Goal: Information Seeking & Learning: Learn about a topic

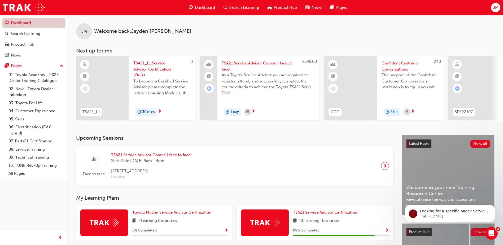
click at [32, 23] on link "Dashboard" at bounding box center [33, 23] width 63 height 10
click at [391, 64] on span "Confident Customer Conversations" at bounding box center [411, 66] width 58 height 12
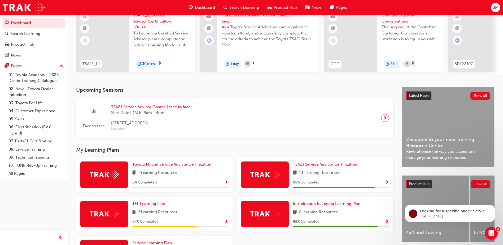
scroll to position [102, 0]
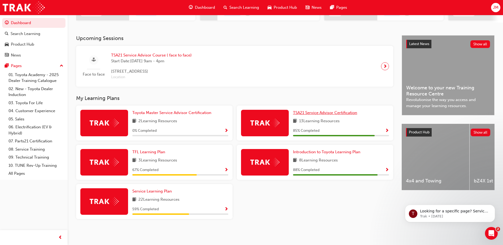
click at [323, 114] on span "TSA21 Service Advisor Certification" at bounding box center [325, 112] width 64 height 5
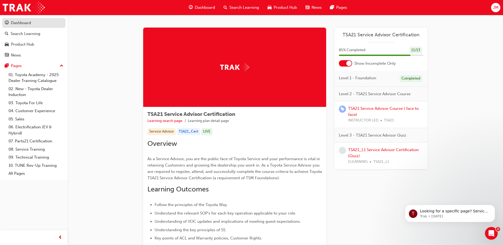
click at [23, 23] on div "Dashboard" at bounding box center [21, 23] width 20 height 6
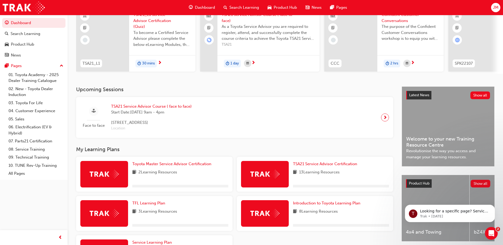
scroll to position [102, 0]
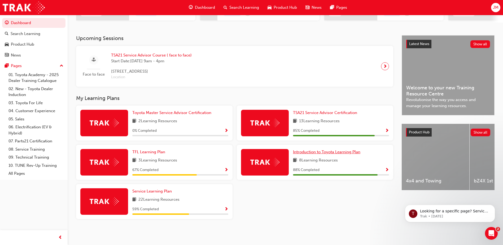
click at [309, 153] on span "Introduction to Toyota Learning Plan" at bounding box center [326, 152] width 67 height 5
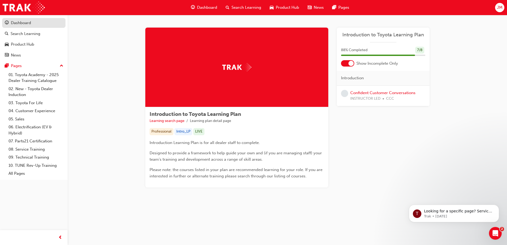
click at [16, 24] on div "Dashboard" at bounding box center [21, 23] width 20 height 6
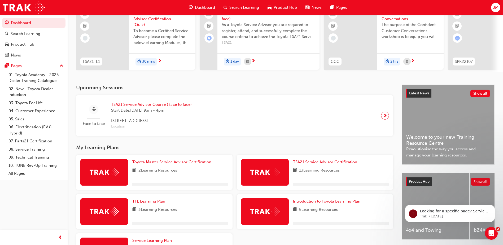
scroll to position [102, 0]
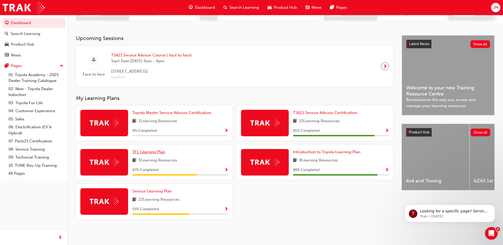
click at [150, 154] on span "TFL Learning Plan" at bounding box center [148, 152] width 33 height 5
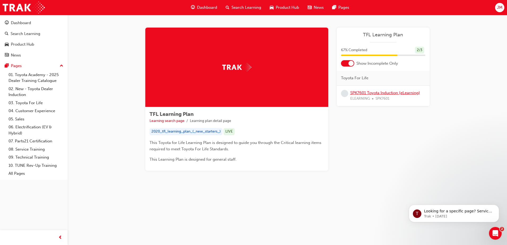
click at [384, 93] on link "SPK7601 Toyota Induction (eLearning)" at bounding box center [386, 92] width 70 height 5
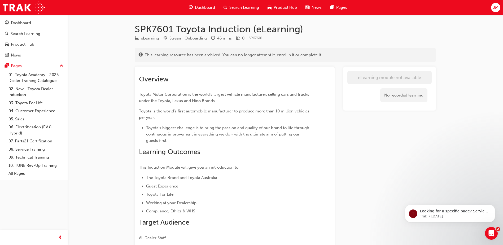
click at [11, 28] on button "Dashboard Search Learning Product Hub News Pages" at bounding box center [33, 39] width 63 height 44
click at [13, 25] on div "Dashboard" at bounding box center [21, 23] width 20 height 6
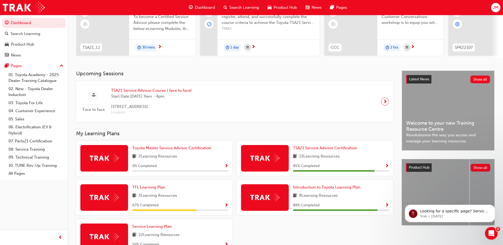
scroll to position [102, 0]
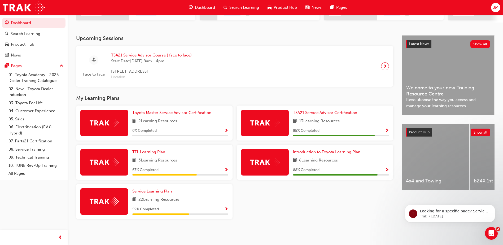
click at [155, 190] on span "Service Learning Plan" at bounding box center [152, 191] width 40 height 5
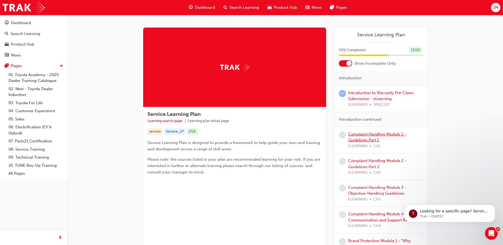
click at [371, 135] on link "Complaint Handling Module 1 - Guidelines Part 1" at bounding box center [377, 137] width 58 height 11
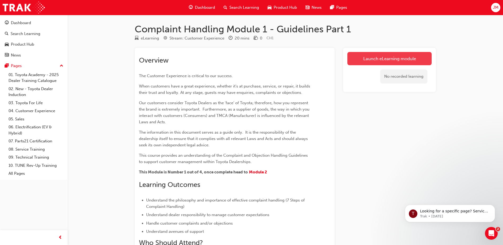
click at [382, 56] on link "Launch eLearning module" at bounding box center [390, 58] width 84 height 13
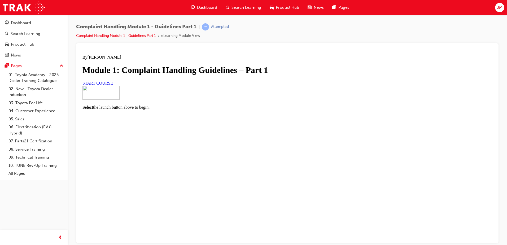
click at [113, 85] on span "START COURSE" at bounding box center [98, 83] width 31 height 5
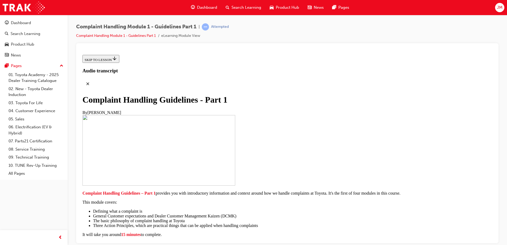
scroll to position [80, 0]
click at [310, 218] on li "The basic philosophy of complaint handling at Toyota" at bounding box center [292, 220] width 399 height 5
drag, startPoint x: 310, startPoint y: 127, endPoint x: 383, endPoint y: 131, distance: 73.1
click at [383, 218] on li "The basic philosophy of complaint handling at Toyota" at bounding box center [292, 220] width 399 height 5
click at [325, 218] on li "The basic philosophy of complaint handling at Toyota" at bounding box center [292, 220] width 399 height 5
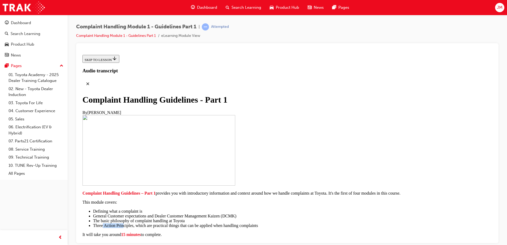
drag, startPoint x: 317, startPoint y: 143, endPoint x: 342, endPoint y: 143, distance: 24.7
click at [342, 223] on li "Three Action Principles, which are practical things that can be applied when ha…" at bounding box center [292, 225] width 399 height 5
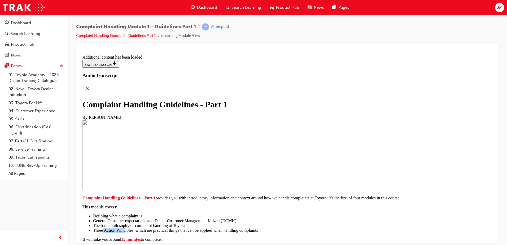
scroll to position [248, 0]
drag, startPoint x: 179, startPoint y: 79, endPoint x: 220, endPoint y: 122, distance: 58.6
drag, startPoint x: 220, startPoint y: 122, endPoint x: 203, endPoint y: 111, distance: 19.9
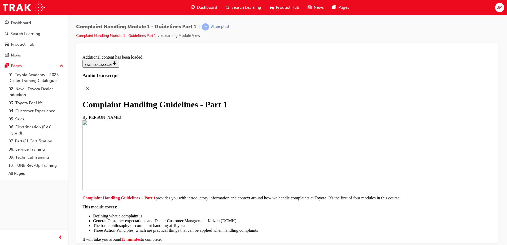
drag, startPoint x: 187, startPoint y: 88, endPoint x: 281, endPoint y: 105, distance: 95.7
drag, startPoint x: 281, startPoint y: 105, endPoint x: 227, endPoint y: 100, distance: 54.3
drag, startPoint x: 185, startPoint y: 98, endPoint x: 241, endPoint y: 105, distance: 55.9
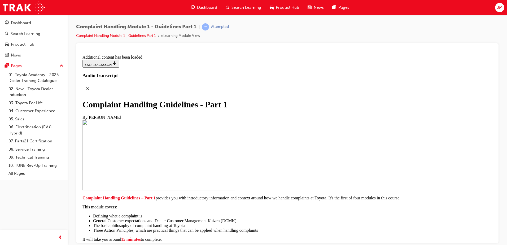
drag, startPoint x: 241, startPoint y: 105, endPoint x: 229, endPoint y: 105, distance: 11.9
drag, startPoint x: 216, startPoint y: 105, endPoint x: 248, endPoint y: 105, distance: 31.3
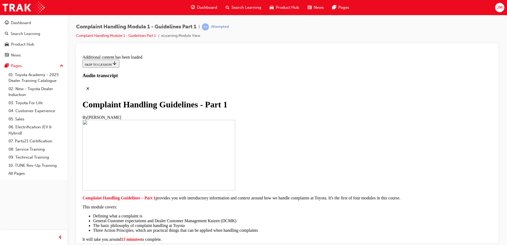
drag, startPoint x: 248, startPoint y: 105, endPoint x: 211, endPoint y: 115, distance: 37.5
drag, startPoint x: 216, startPoint y: 98, endPoint x: 378, endPoint y: 115, distance: 163.0
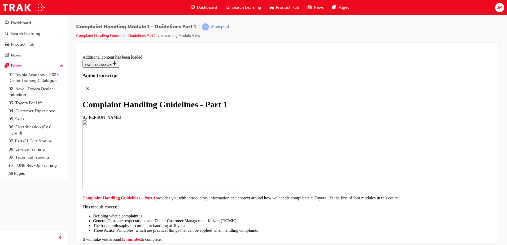
drag, startPoint x: 225, startPoint y: 136, endPoint x: 339, endPoint y: 140, distance: 114.2
drag, startPoint x: 280, startPoint y: 135, endPoint x: 354, endPoint y: 139, distance: 74.4
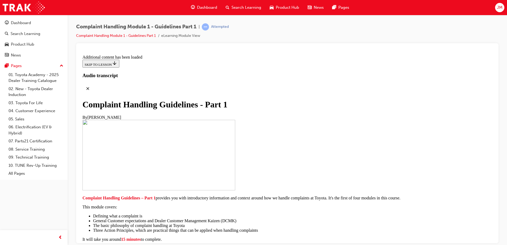
drag, startPoint x: 354, startPoint y: 139, endPoint x: 319, endPoint y: 137, distance: 34.8
drag, startPoint x: 211, startPoint y: 146, endPoint x: 280, endPoint y: 148, distance: 69.0
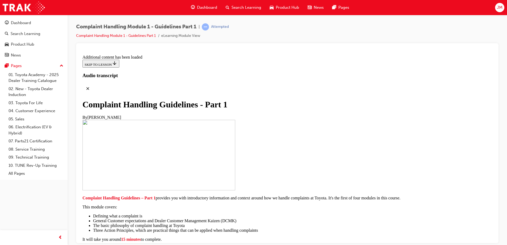
drag, startPoint x: 284, startPoint y: 145, endPoint x: 366, endPoint y: 148, distance: 82.6
drag, startPoint x: 196, startPoint y: 153, endPoint x: 231, endPoint y: 155, distance: 34.5
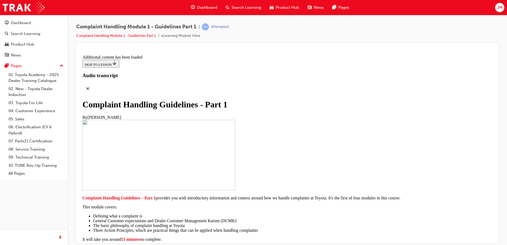
drag, startPoint x: 231, startPoint y: 155, endPoint x: 205, endPoint y: 169, distance: 29.4
drag, startPoint x: 204, startPoint y: 170, endPoint x: 280, endPoint y: 173, distance: 76.2
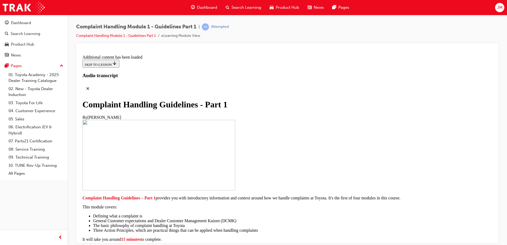
drag, startPoint x: 270, startPoint y: 173, endPoint x: 346, endPoint y: 171, distance: 75.9
drag, startPoint x: 346, startPoint y: 171, endPoint x: 342, endPoint y: 173, distance: 4.8
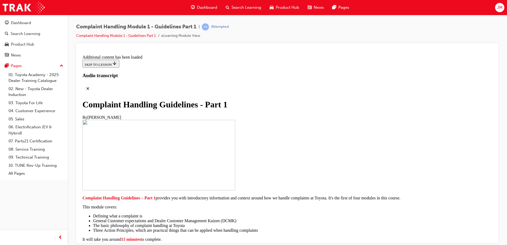
drag, startPoint x: 313, startPoint y: 171, endPoint x: 364, endPoint y: 173, distance: 51.2
drag, startPoint x: 364, startPoint y: 173, endPoint x: 356, endPoint y: 174, distance: 8.1
drag, startPoint x: 199, startPoint y: 180, endPoint x: 235, endPoint y: 179, distance: 36.1
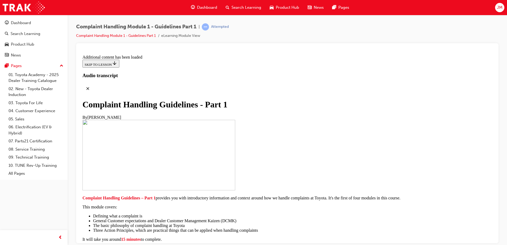
drag, startPoint x: 235, startPoint y: 179, endPoint x: 187, endPoint y: 171, distance: 48.6
drag, startPoint x: 214, startPoint y: 163, endPoint x: 339, endPoint y: 174, distance: 125.4
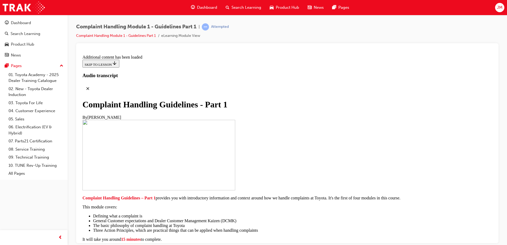
drag, startPoint x: 339, startPoint y: 174, endPoint x: 324, endPoint y: 168, distance: 16.2
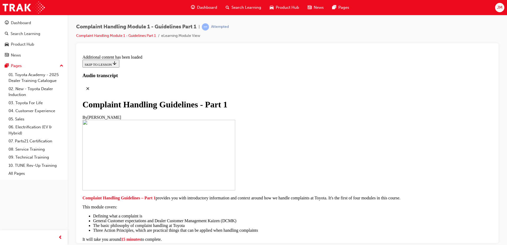
drag, startPoint x: 307, startPoint y: 124, endPoint x: 371, endPoint y: 133, distance: 64.7
drag, startPoint x: 371, startPoint y: 133, endPoint x: 331, endPoint y: 116, distance: 43.8
drag, startPoint x: 326, startPoint y: 118, endPoint x: 380, endPoint y: 137, distance: 57.4
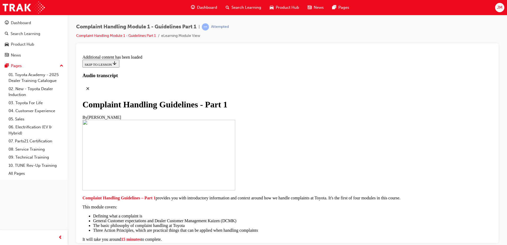
drag
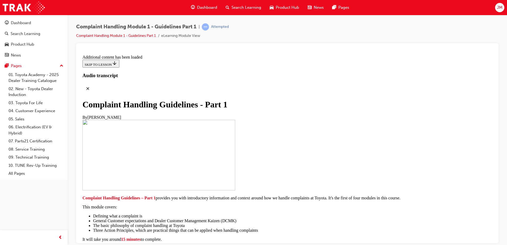
drag, startPoint x: 214, startPoint y: 163, endPoint x: 239, endPoint y: 165, distance: 24.8
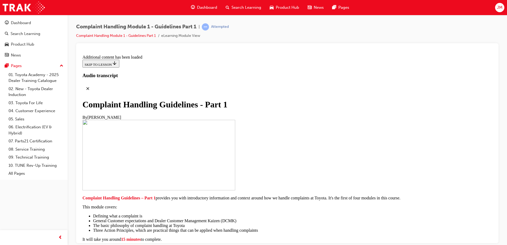
drag, startPoint x: 209, startPoint y: 174, endPoint x: 274, endPoint y: 179, distance: 65.5
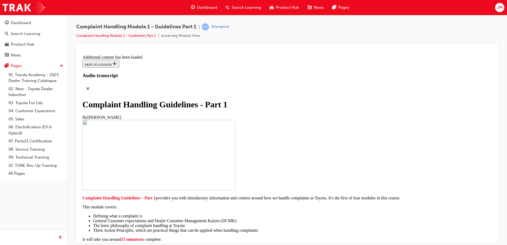
drag, startPoint x: 225, startPoint y: 175, endPoint x: 293, endPoint y: 179, distance: 68.3
drag, startPoint x: 220, startPoint y: 190, endPoint x: 253, endPoint y: 188, distance: 33.2
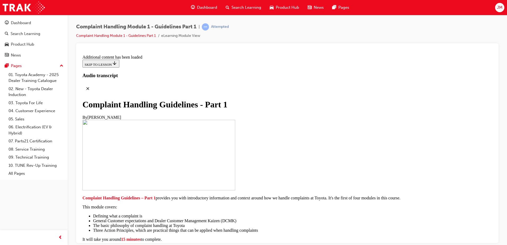
drag, startPoint x: 253, startPoint y: 188, endPoint x: 237, endPoint y: 190, distance: 15.7
drag, startPoint x: 257, startPoint y: 188, endPoint x: 299, endPoint y: 188, distance: 41.7
drag, startPoint x: 299, startPoint y: 188, endPoint x: 285, endPoint y: 192, distance: 15.1
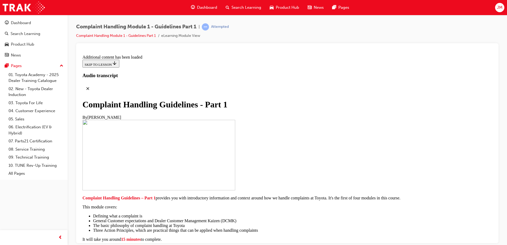
drag, startPoint x: 198, startPoint y: 83, endPoint x: 342, endPoint y: 85, distance: 144.1
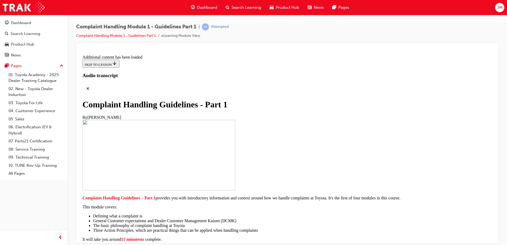
drag, startPoint x: 328, startPoint y: 85, endPoint x: 365, endPoint y: 85, distance: 37.7
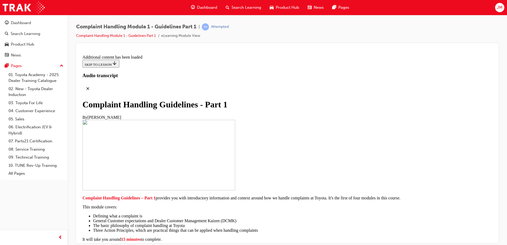
drag, startPoint x: 209, startPoint y: 88, endPoint x: 235, endPoint y: 88, distance: 25.7
drag, startPoint x: 235, startPoint y: 88, endPoint x: 224, endPoint y: 101, distance: 17.0
drag, startPoint x: 219, startPoint y: 102, endPoint x: 258, endPoint y: 102, distance: 39.0
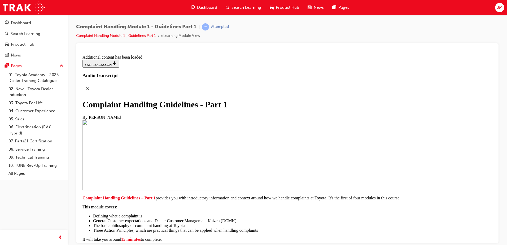
drag, startPoint x: 258, startPoint y: 102, endPoint x: 216, endPoint y: 112, distance: 43.4
drag, startPoint x: 213, startPoint y: 112, endPoint x: 272, endPoint y: 110, distance: 59.2
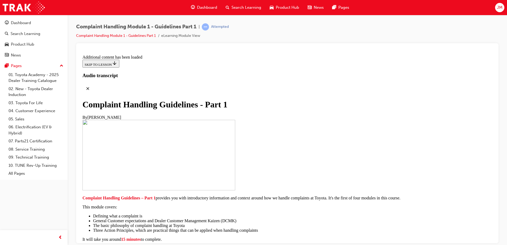
drag, startPoint x: 272, startPoint y: 110, endPoint x: 280, endPoint y: 110, distance: 7.7
drag, startPoint x: 269, startPoint y: 111, endPoint x: 321, endPoint y: 113, distance: 51.8
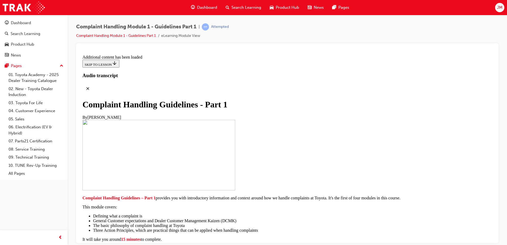
drag, startPoint x: 207, startPoint y: 127, endPoint x: 297, endPoint y: 126, distance: 89.4
drag, startPoint x: 240, startPoint y: 129, endPoint x: 308, endPoint y: 126, distance: 68.0
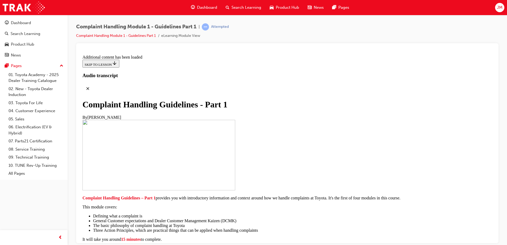
drag, startPoint x: 214, startPoint y: 154, endPoint x: 340, endPoint y: 156, distance: 126.3
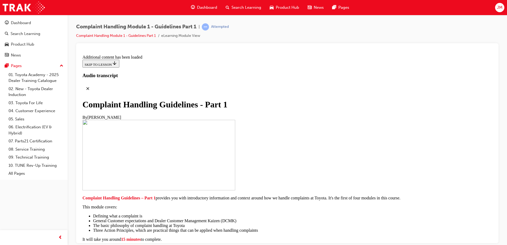
drag, startPoint x: 221, startPoint y: 69, endPoint x: 319, endPoint y: 77, distance: 98.8
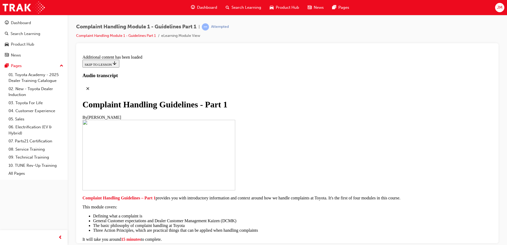
drag, startPoint x: 220, startPoint y: 90, endPoint x: 298, endPoint y: 89, distance: 78.8
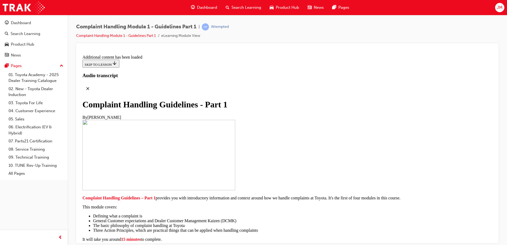
drag, startPoint x: 175, startPoint y: 152, endPoint x: 244, endPoint y: 164, distance: 70.0
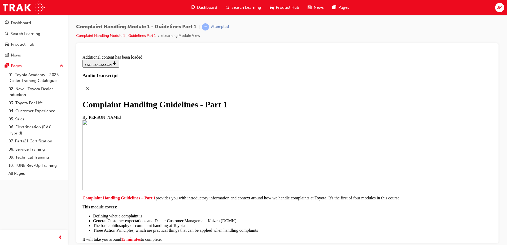
drag, startPoint x: 282, startPoint y: 130, endPoint x: 383, endPoint y: 139, distance: 101.5
drag, startPoint x: 277, startPoint y: 137, endPoint x: 377, endPoint y: 141, distance: 100.1
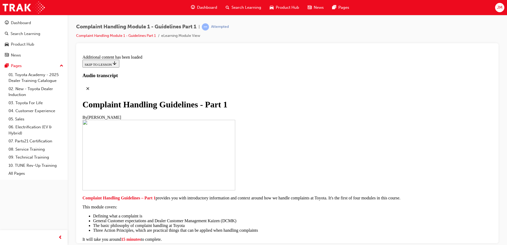
drag, startPoint x: 356, startPoint y: 136, endPoint x: 393, endPoint y: 137, distance: 36.4
drag, startPoint x: 226, startPoint y: 143, endPoint x: 263, endPoint y: 146, distance: 38.1
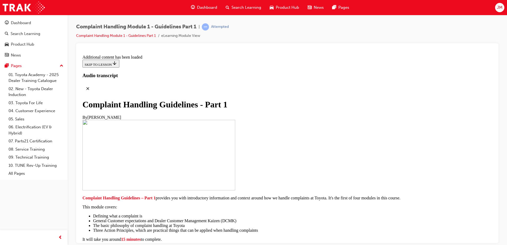
drag, startPoint x: 263, startPoint y: 146, endPoint x: 255, endPoint y: 145, distance: 8.6
drag, startPoint x: 279, startPoint y: 143, endPoint x: 334, endPoint y: 149, distance: 54.9
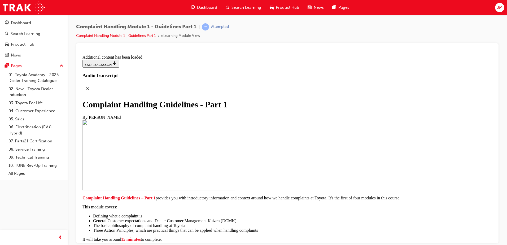
drag, startPoint x: 245, startPoint y: 151, endPoint x: 289, endPoint y: 154, distance: 43.6
drag, startPoint x: 289, startPoint y: 154, endPoint x: 285, endPoint y: 154, distance: 4.0
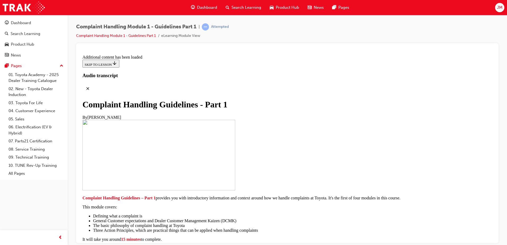
drag, startPoint x: 258, startPoint y: 150, endPoint x: 380, endPoint y: 155, distance: 122.2
drag, startPoint x: 220, startPoint y: 158, endPoint x: 242, endPoint y: 158, distance: 21.5
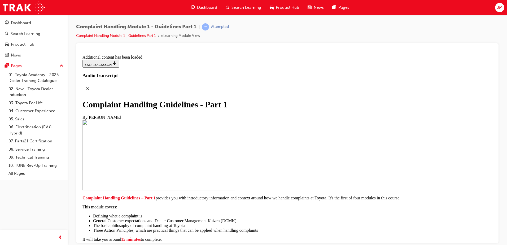
drag, startPoint x: 242, startPoint y: 158, endPoint x: 215, endPoint y: 168, distance: 29.1
drag, startPoint x: 206, startPoint y: 170, endPoint x: 282, endPoint y: 172, distance: 75.4
drag, startPoint x: 282, startPoint y: 172, endPoint x: 245, endPoint y: 170, distance: 36.6
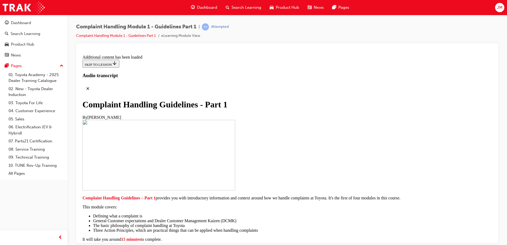
drag, startPoint x: 213, startPoint y: 171, endPoint x: 374, endPoint y: 175, distance: 160.6
drag, startPoint x: 209, startPoint y: 182, endPoint x: 213, endPoint y: 179, distance: 4.3
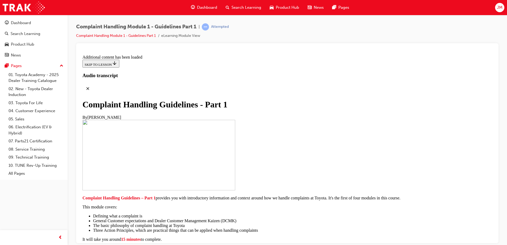
drag, startPoint x: 230, startPoint y: 179, endPoint x: 380, endPoint y: 191, distance: 150.7
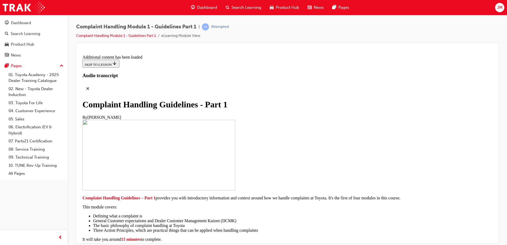
drag, startPoint x: 229, startPoint y: 185, endPoint x: 381, endPoint y: 192, distance: 151.9
drag, startPoint x: 236, startPoint y: 187, endPoint x: 377, endPoint y: 195, distance: 141.7
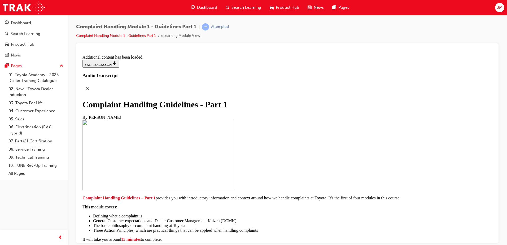
drag, startPoint x: 331, startPoint y: 164, endPoint x: 354, endPoint y: 165, distance: 22.8
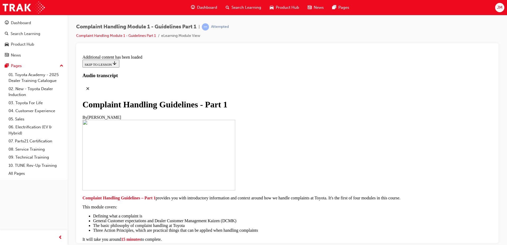
drag, startPoint x: 248, startPoint y: 166, endPoint x: 322, endPoint y: 168, distance: 73.5
drag, startPoint x: 222, startPoint y: 177, endPoint x: 320, endPoint y: 184, distance: 98.4
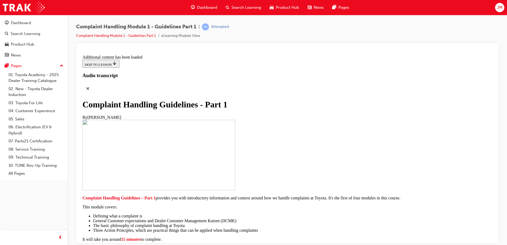
drag, startPoint x: 320, startPoint y: 184, endPoint x: 292, endPoint y: 181, distance: 28.0
drag, startPoint x: 225, startPoint y: 186, endPoint x: 296, endPoint y: 188, distance: 71.4
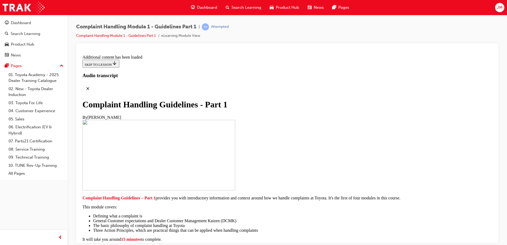
drag, startPoint x: 294, startPoint y: 188, endPoint x: 357, endPoint y: 188, distance: 63.4
drag, startPoint x: 226, startPoint y: 192, endPoint x: 319, endPoint y: 193, distance: 93.4
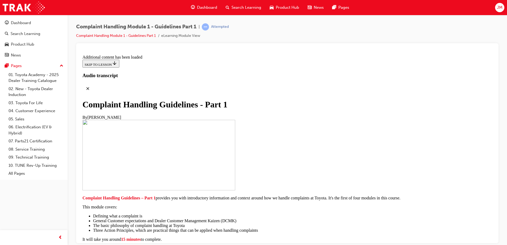
drag, startPoint x: 319, startPoint y: 193, endPoint x: 296, endPoint y: 193, distance: 23.4
drag, startPoint x: 284, startPoint y: 193, endPoint x: 363, endPoint y: 192, distance: 78.8
drag, startPoint x: 363, startPoint y: 192, endPoint x: 384, endPoint y: 194, distance: 21.3
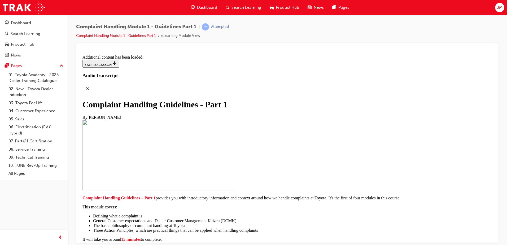
drag, startPoint x: 304, startPoint y: 103, endPoint x: 391, endPoint y: 116, distance: 87.7
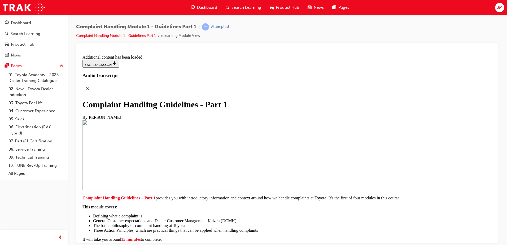
drag, startPoint x: 391, startPoint y: 116, endPoint x: 360, endPoint y: 112, distance: 31.8
drag, startPoint x: 307, startPoint y: 135, endPoint x: 365, endPoint y: 154, distance: 60.8
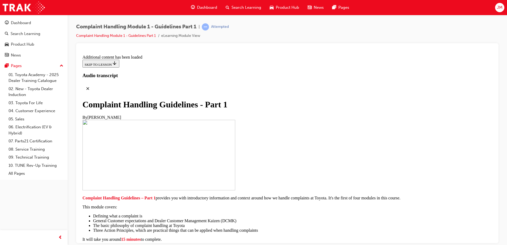
scroll to position [1450, 0]
drag, startPoint x: 283, startPoint y: 109, endPoint x: 348, endPoint y: 109, distance: 64.7
drag, startPoint x: 263, startPoint y: 114, endPoint x: 342, endPoint y: 112, distance: 78.8
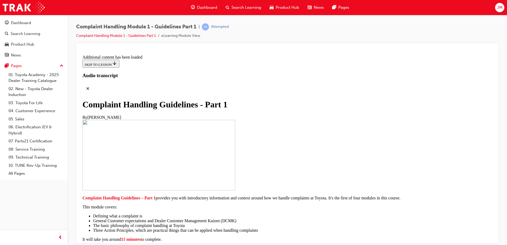
drag, startPoint x: 342, startPoint y: 112, endPoint x: 341, endPoint y: 116, distance: 3.9
drag, startPoint x: 234, startPoint y: 155, endPoint x: 306, endPoint y: 153, distance: 72.2
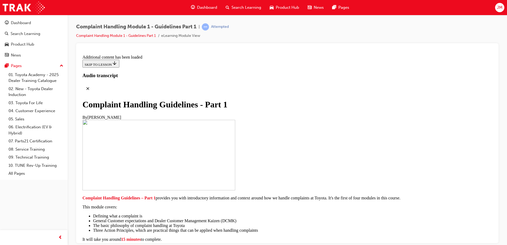
drag, startPoint x: 296, startPoint y: 163, endPoint x: 318, endPoint y: 163, distance: 22.6
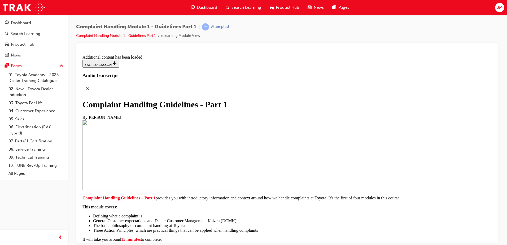
scroll to position [1666, 0]
drag, startPoint x: 201, startPoint y: 126, endPoint x: 332, endPoint y: 132, distance: 131.2
drag, startPoint x: 332, startPoint y: 132, endPoint x: 295, endPoint y: 130, distance: 38.0
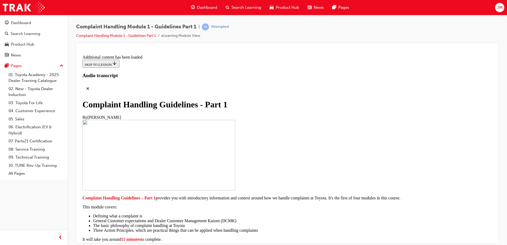
drag, startPoint x: 250, startPoint y: 134, endPoint x: 316, endPoint y: 134, distance: 66.3
drag, startPoint x: 316, startPoint y: 134, endPoint x: 314, endPoint y: 137, distance: 3.4
drag, startPoint x: 213, startPoint y: 145, endPoint x: 236, endPoint y: 145, distance: 23.6
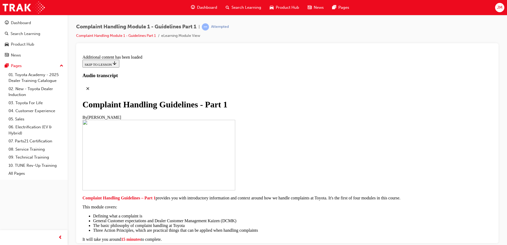
drag, startPoint x: 236, startPoint y: 145, endPoint x: 280, endPoint y: 140, distance: 43.8
drag, startPoint x: 201, startPoint y: 146, endPoint x: 241, endPoint y: 148, distance: 40.1
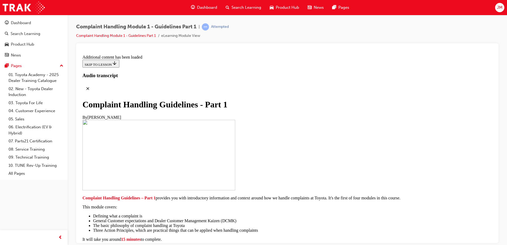
drag, startPoint x: 241, startPoint y: 148, endPoint x: 219, endPoint y: 174, distance: 33.5
drag, startPoint x: 215, startPoint y: 172, endPoint x: 306, endPoint y: 169, distance: 91.1
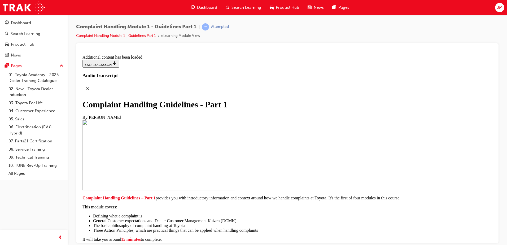
drag, startPoint x: 211, startPoint y: 152, endPoint x: 292, endPoint y: 165, distance: 82.6
drag, startPoint x: 237, startPoint y: 167, endPoint x: 299, endPoint y: 170, distance: 61.9
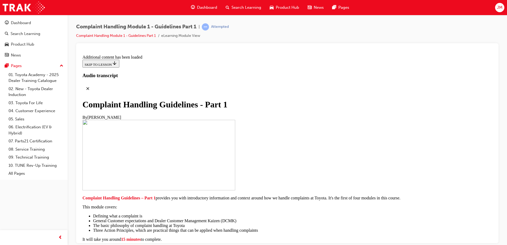
drag, startPoint x: 208, startPoint y: 143, endPoint x: 329, endPoint y: 152, distance: 121.6
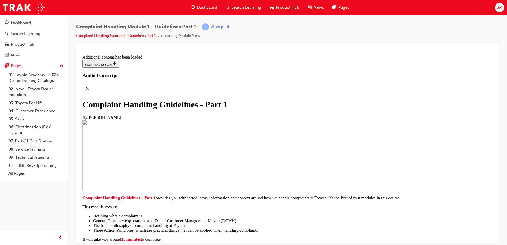
drag, startPoint x: 233, startPoint y: 158, endPoint x: 267, endPoint y: 159, distance: 33.7
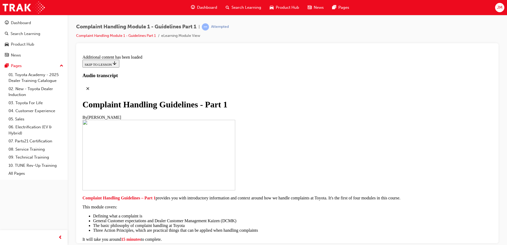
drag, startPoint x: 267, startPoint y: 159, endPoint x: 282, endPoint y: 201, distance: 44.7
drag, startPoint x: 216, startPoint y: 68, endPoint x: 297, endPoint y: 79, distance: 81.6
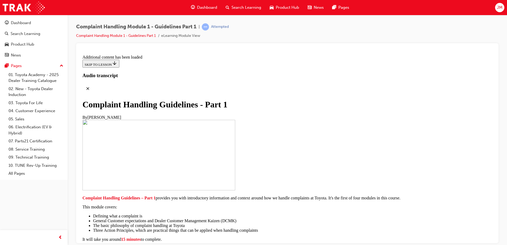
drag, startPoint x: 209, startPoint y: 167, endPoint x: 259, endPoint y: 167, distance: 50.9
drag, startPoint x: 259, startPoint y: 167, endPoint x: 232, endPoint y: 168, distance: 27.9
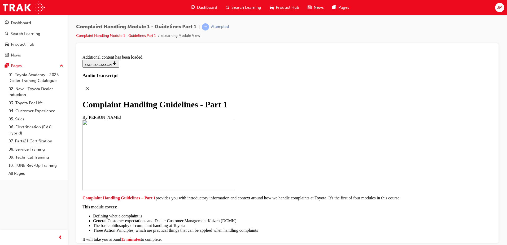
drag, startPoint x: 244, startPoint y: 169, endPoint x: 288, endPoint y: 168, distance: 44.0
drag, startPoint x: 288, startPoint y: 168, endPoint x: 296, endPoint y: 169, distance: 7.7
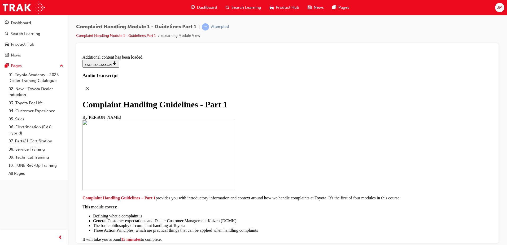
drag, startPoint x: 225, startPoint y: 175, endPoint x: 303, endPoint y: 176, distance: 77.7
drag, startPoint x: 303, startPoint y: 176, endPoint x: 305, endPoint y: 178, distance: 3.2
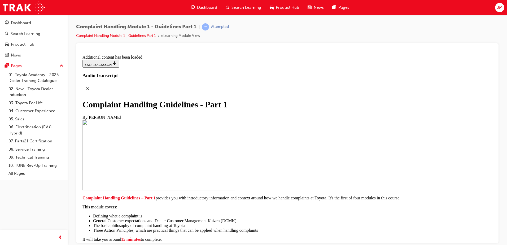
drag, startPoint x: 220, startPoint y: 143, endPoint x: 264, endPoint y: 147, distance: 43.7
drag, startPoint x: 264, startPoint y: 147, endPoint x: 260, endPoint y: 147, distance: 4.0
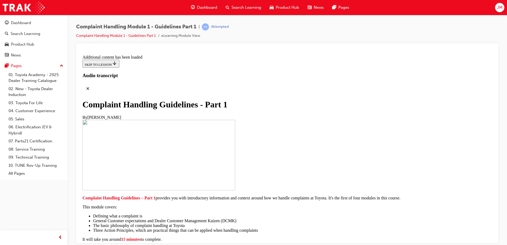
drag, startPoint x: 243, startPoint y: 157, endPoint x: 284, endPoint y: 157, distance: 40.6
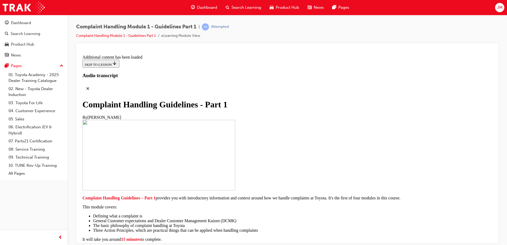
drag, startPoint x: 240, startPoint y: 190, endPoint x: 284, endPoint y: 191, distance: 44.3
drag, startPoint x: 303, startPoint y: 192, endPoint x: 313, endPoint y: 193, distance: 9.8
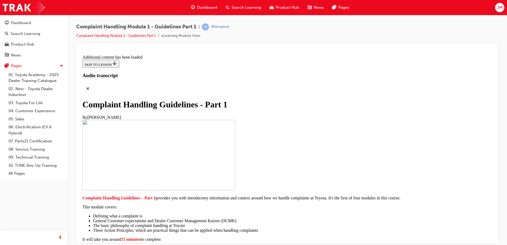
drag, startPoint x: 313, startPoint y: 193, endPoint x: 276, endPoint y: 193, distance: 36.1
drag, startPoint x: 246, startPoint y: 195, endPoint x: 276, endPoint y: 194, distance: 29.2
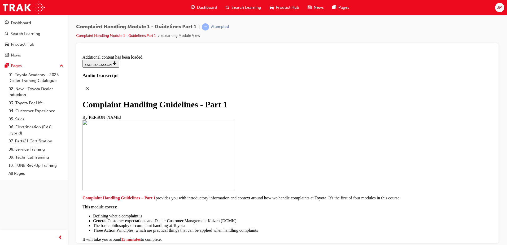
scroll to position [2586, 0]
drag, startPoint x: 218, startPoint y: 140, endPoint x: 279, endPoint y: 141, distance: 60.8
drag, startPoint x: 279, startPoint y: 141, endPoint x: 317, endPoint y: 141, distance: 37.4
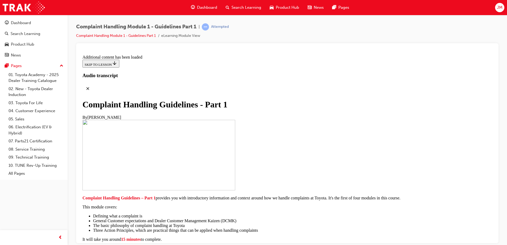
drag, startPoint x: 301, startPoint y: 107, endPoint x: 387, endPoint y: 124, distance: 87.8
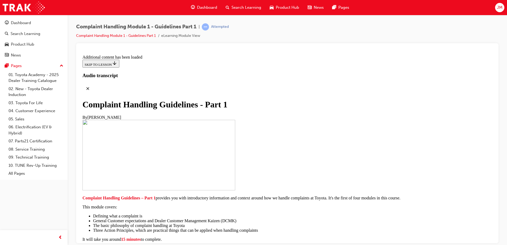
scroll to position [2857, 0]
drag, startPoint x: 194, startPoint y: 109, endPoint x: 284, endPoint y: 123, distance: 90.8
drag, startPoint x: 244, startPoint y: 159, endPoint x: 368, endPoint y: 163, distance: 123.7
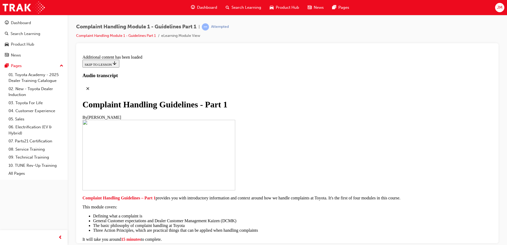
drag, startPoint x: 368, startPoint y: 163, endPoint x: 370, endPoint y: 161, distance: 3.0
drag, startPoint x: 371, startPoint y: 161, endPoint x: 263, endPoint y: 156, distance: 108.4
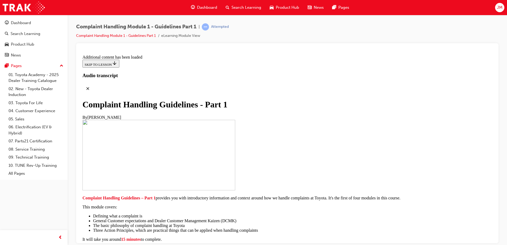
scroll to position [2910, 0]
drag, startPoint x: 284, startPoint y: 124, endPoint x: 372, endPoint y: 125, distance: 87.8
drag, startPoint x: 291, startPoint y: 131, endPoint x: 329, endPoint y: 133, distance: 37.7
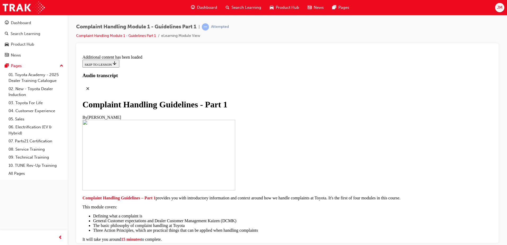
drag, startPoint x: 245, startPoint y: 153, endPoint x: 344, endPoint y: 156, distance: 98.7
drag, startPoint x: 267, startPoint y: 137, endPoint x: 306, endPoint y: 138, distance: 39.0
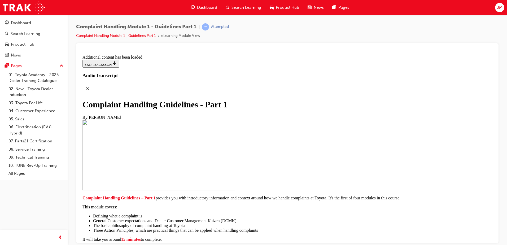
drag, startPoint x: 245, startPoint y: 159, endPoint x: 314, endPoint y: 161, distance: 69.0
drag, startPoint x: 314, startPoint y: 161, endPoint x: 302, endPoint y: 159, distance: 12.9
drag, startPoint x: 300, startPoint y: 158, endPoint x: 328, endPoint y: 159, distance: 27.9
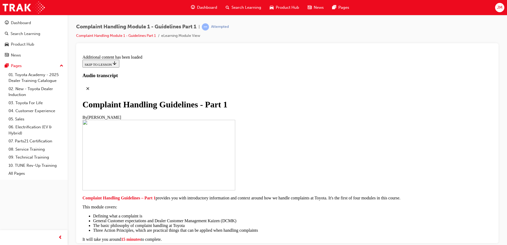
drag, startPoint x: 294, startPoint y: 165, endPoint x: 340, endPoint y: 167, distance: 45.7
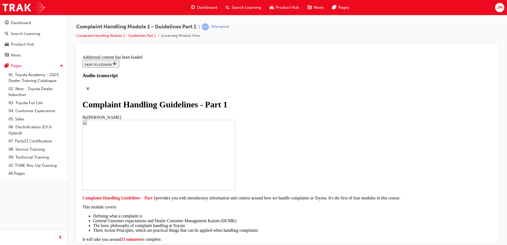
drag, startPoint x: 230, startPoint y: 108, endPoint x: 296, endPoint y: 107, distance: 66.6
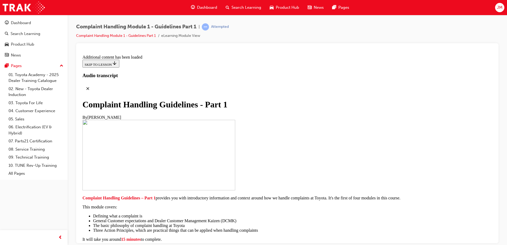
drag, startPoint x: 215, startPoint y: 124, endPoint x: 275, endPoint y: 128, distance: 60.3
drag, startPoint x: 275, startPoint y: 128, endPoint x: 239, endPoint y: 122, distance: 36.3
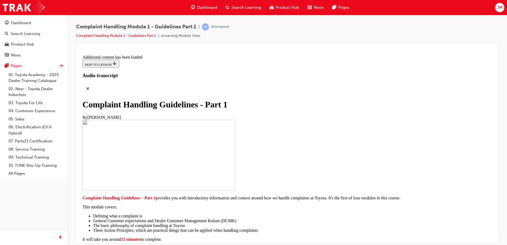
drag, startPoint x: 217, startPoint y: 123, endPoint x: 264, endPoint y: 125, distance: 46.7
drag, startPoint x: 264, startPoint y: 125, endPoint x: 284, endPoint y: 125, distance: 20.2
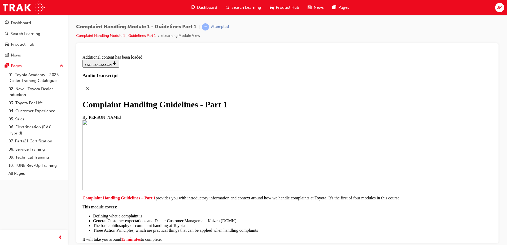
drag, startPoint x: 301, startPoint y: 122, endPoint x: 325, endPoint y: 123, distance: 23.1
drag, startPoint x: 257, startPoint y: 122, endPoint x: 336, endPoint y: 130, distance: 79.2
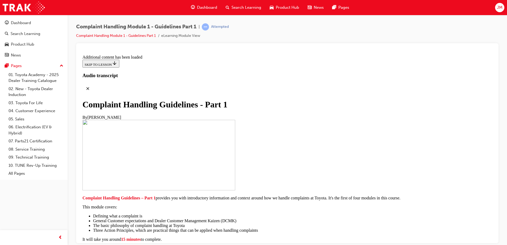
drag, startPoint x: 336, startPoint y: 130, endPoint x: 283, endPoint y: 125, distance: 53.3
drag, startPoint x: 302, startPoint y: 124, endPoint x: 408, endPoint y: 128, distance: 105.9
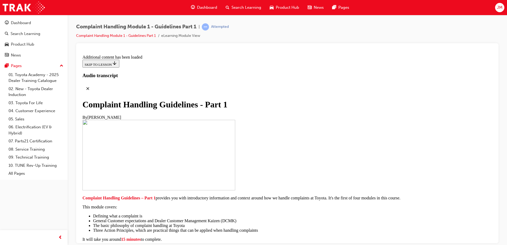
drag, startPoint x: 225, startPoint y: 135, endPoint x: 290, endPoint y: 143, distance: 65.0
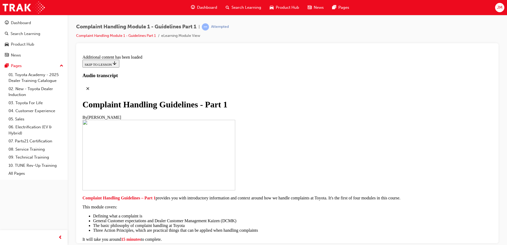
radio input "true"
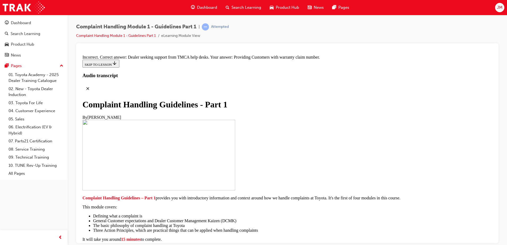
radio input "true"
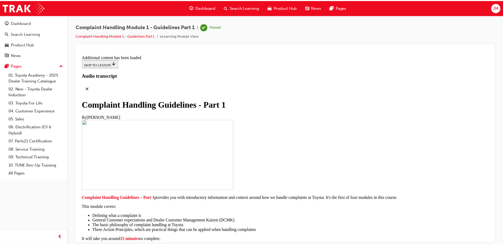
scroll to position [3910, 0]
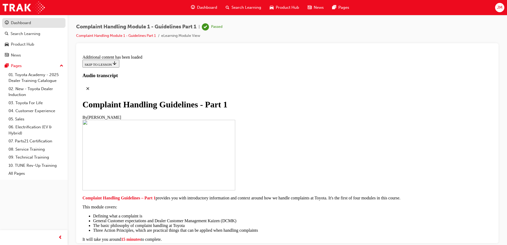
click at [30, 25] on div "Dashboard" at bounding box center [21, 23] width 20 height 6
